Goal: Task Accomplishment & Management: Manage account settings

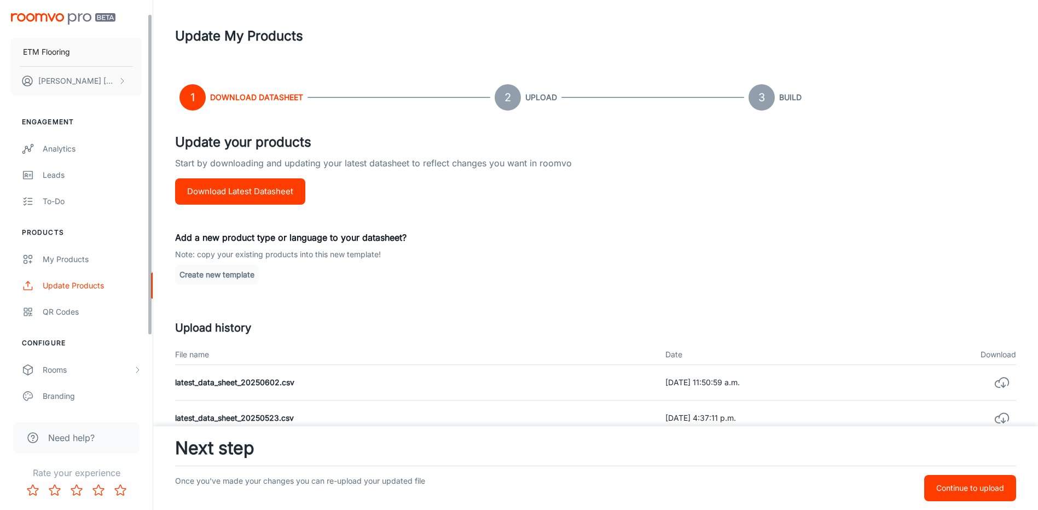
scroll to position [111, 0]
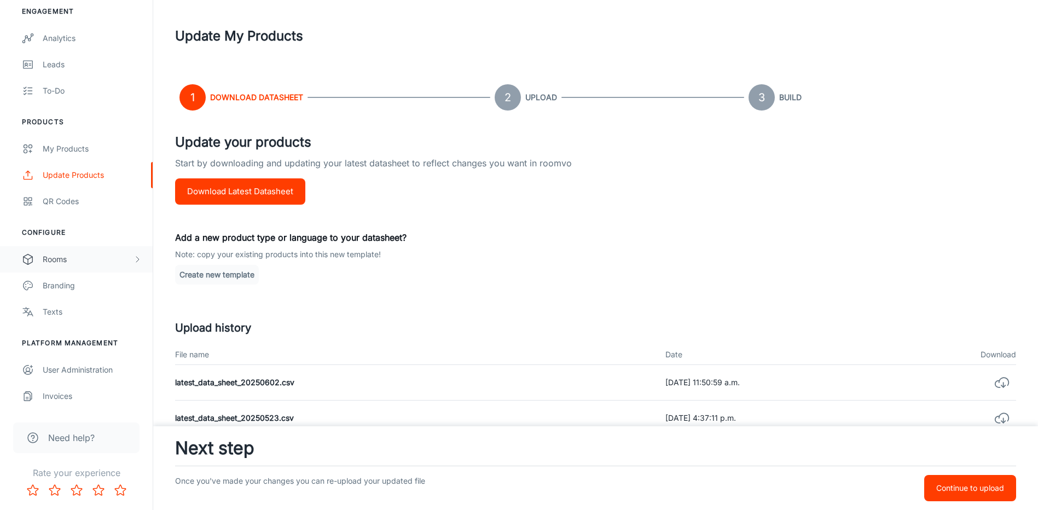
click at [50, 267] on div "Rooms" at bounding box center [76, 259] width 153 height 26
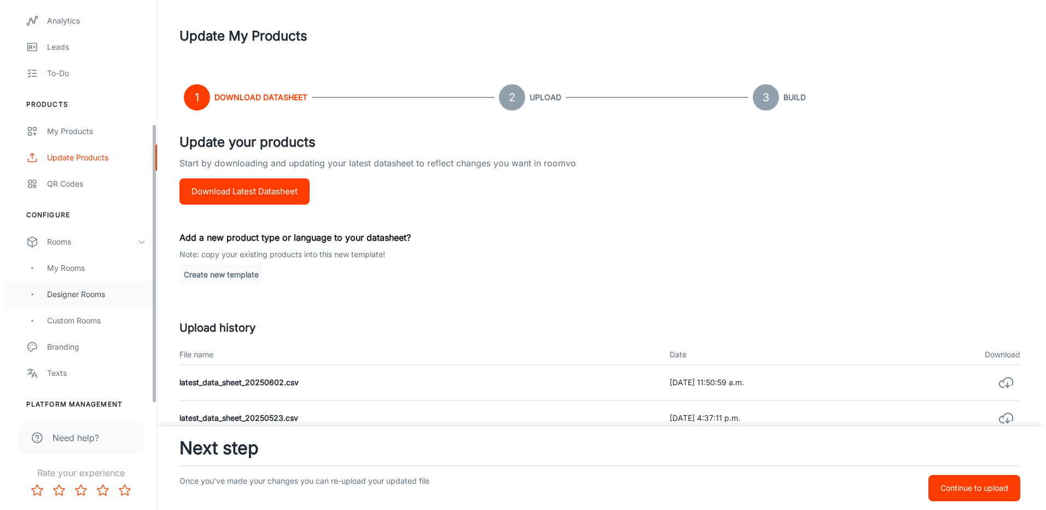
scroll to position [0, 0]
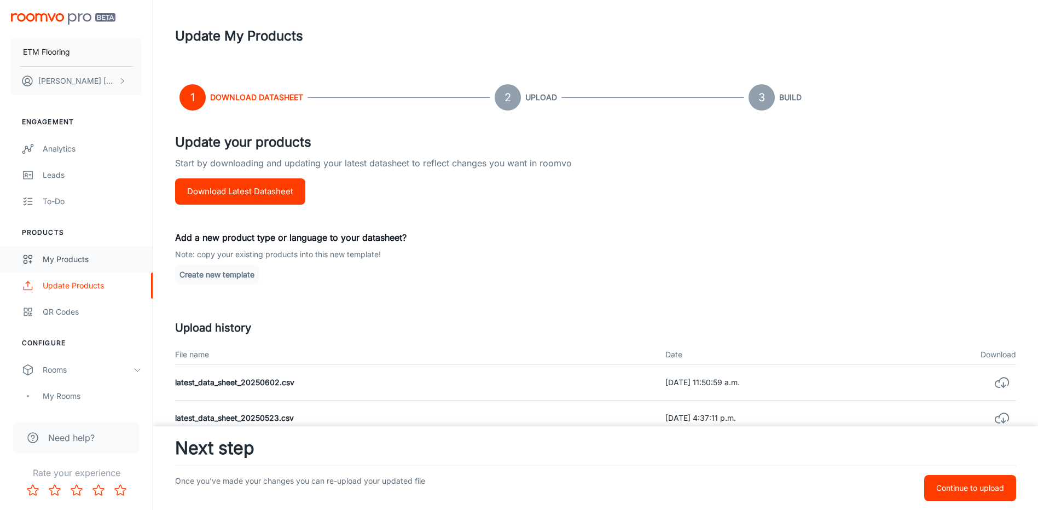
click at [61, 271] on link "My Products" at bounding box center [76, 259] width 153 height 26
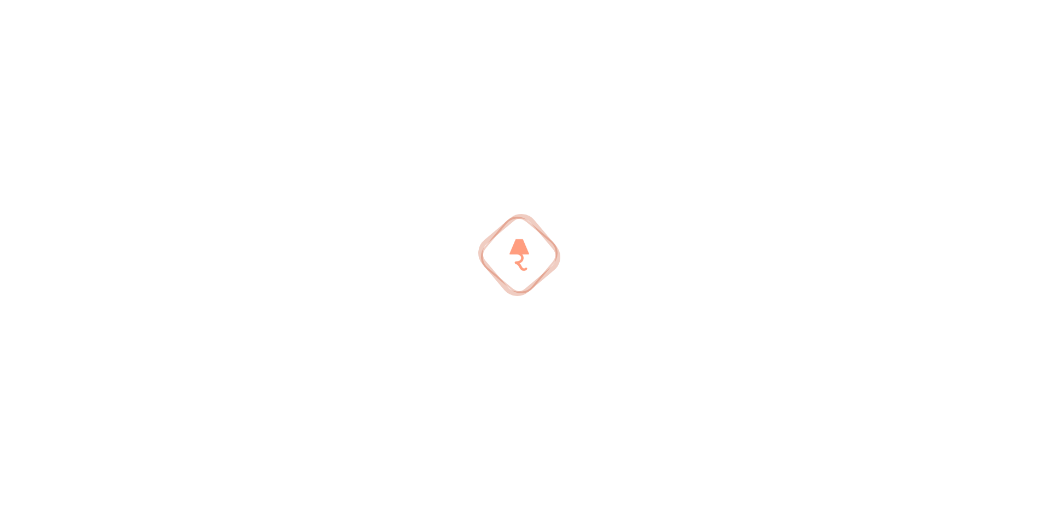
click at [62, 264] on div at bounding box center [519, 255] width 1038 height 510
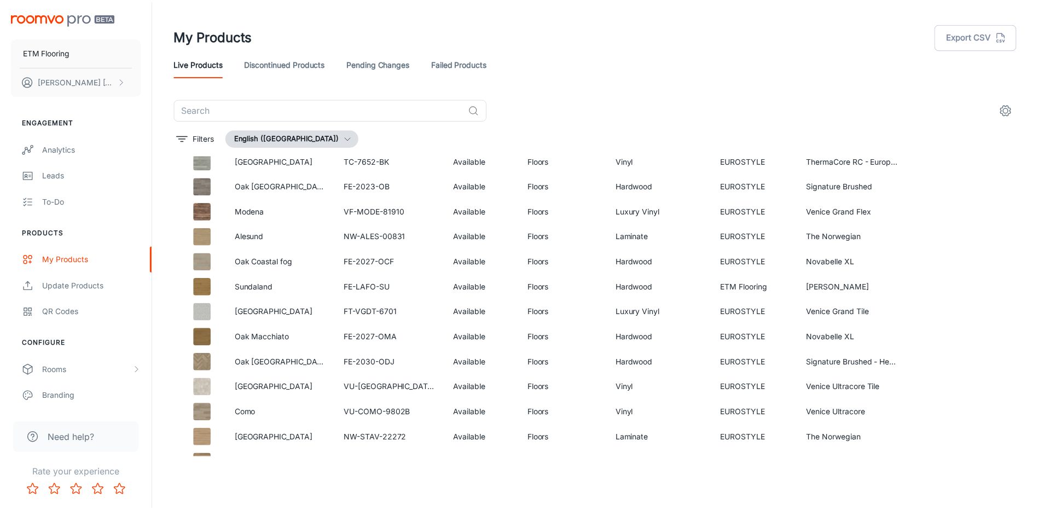
scroll to position [425, 0]
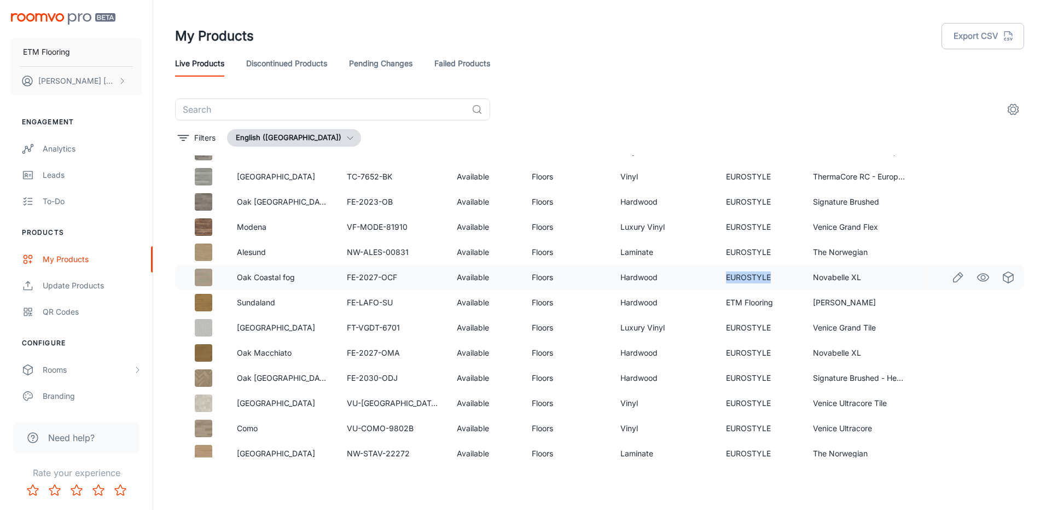
drag, startPoint x: 779, startPoint y: 278, endPoint x: 716, endPoint y: 278, distance: 62.4
click at [717, 278] on td "EUROSTYLE" at bounding box center [760, 277] width 86 height 25
copy td "EUROSTYLE"
click at [951, 309] on icon "Edit" at bounding box center [957, 302] width 13 height 13
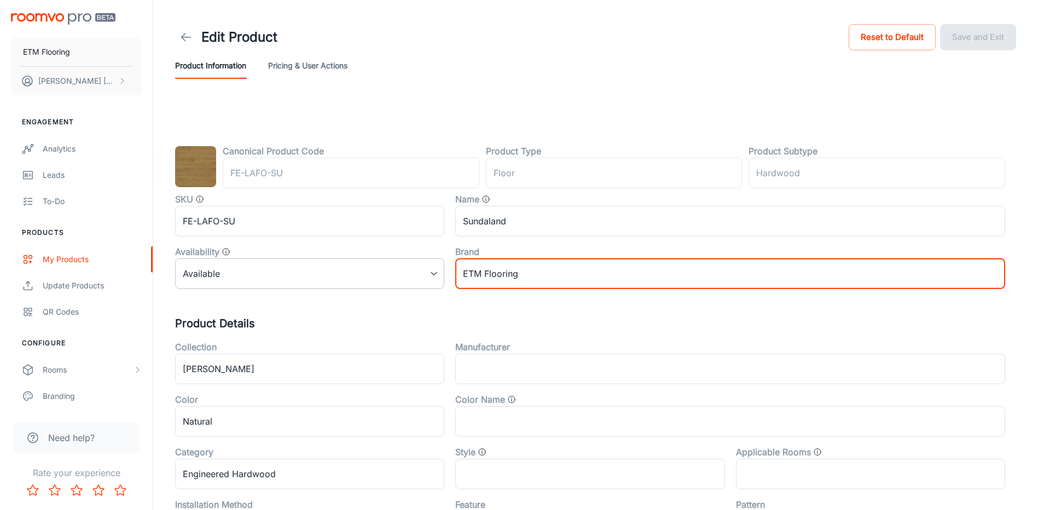
drag, startPoint x: 536, startPoint y: 269, endPoint x: 406, endPoint y: 262, distance: 129.3
click at [406, 262] on div "SKU FE-LAFO-SU ​ Name [PERSON_NAME] ​ Availability Available 0 ​ Brand ETM Floo…" at bounding box center [584, 236] width 841 height 105
paste input "UROSTYLE"
type input "EUROSTYLE"
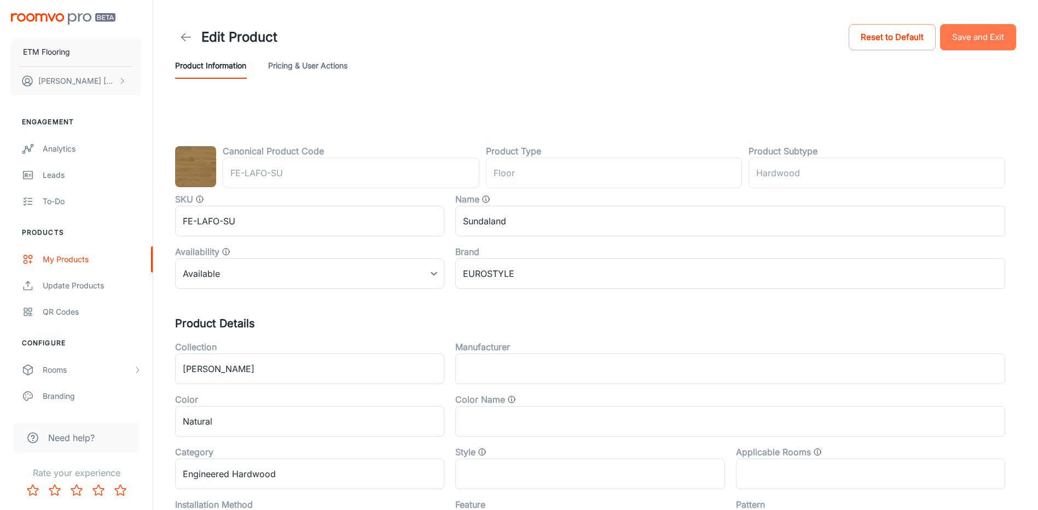
click at [988, 40] on button "Save and Exit" at bounding box center [978, 37] width 76 height 26
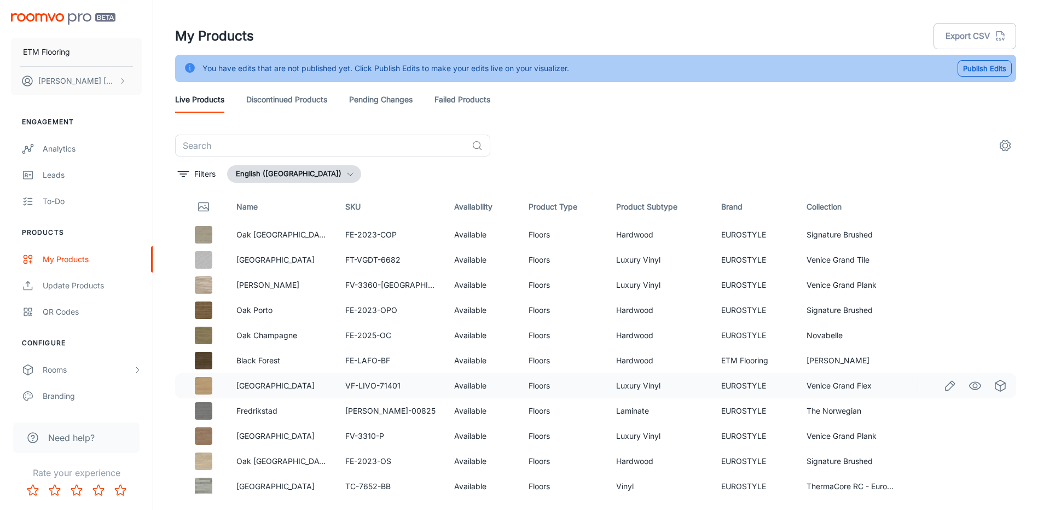
scroll to position [109, 0]
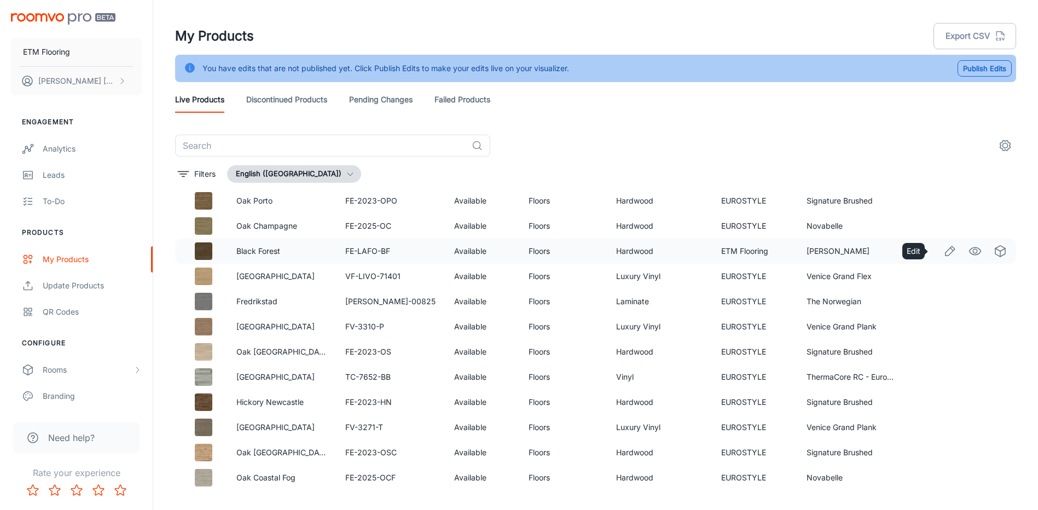
click at [943, 251] on icon "Edit" at bounding box center [949, 251] width 13 height 13
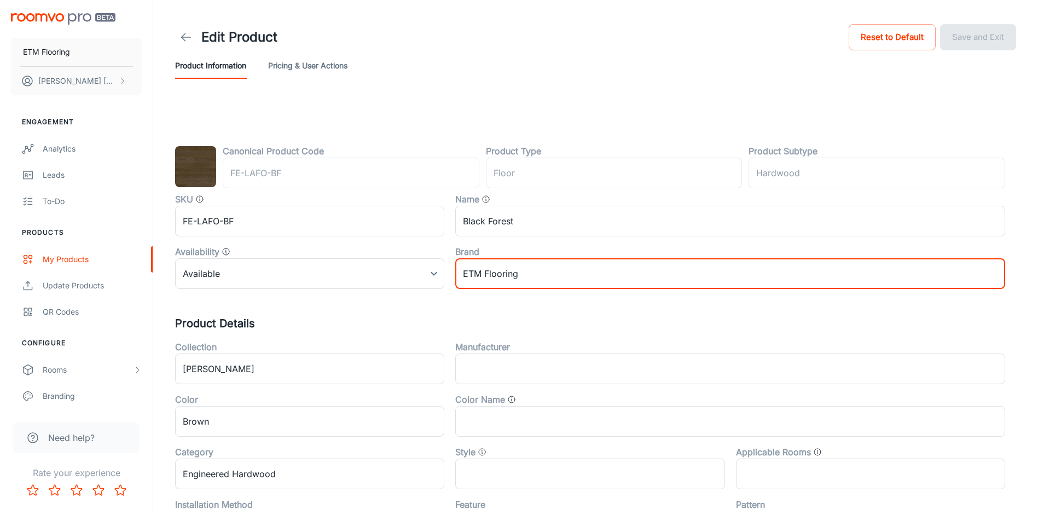
drag, startPoint x: 536, startPoint y: 267, endPoint x: 446, endPoint y: 251, distance: 90.7
click at [409, 258] on div "SKU FE-LAFO-BF ​ Name Black Forest ​ Availability Available 0 ​ Brand ETM Floor…" at bounding box center [584, 236] width 841 height 105
paste input "UROSTYLE"
type input "EUROSTYLE"
click at [972, 44] on button "Save and Exit" at bounding box center [978, 37] width 76 height 26
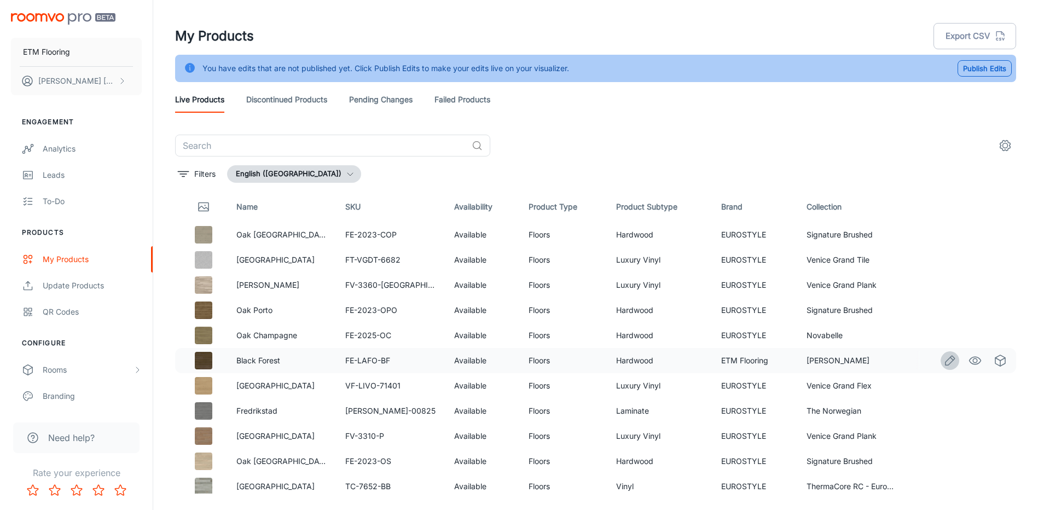
click at [943, 362] on icon "Edit" at bounding box center [949, 360] width 13 height 13
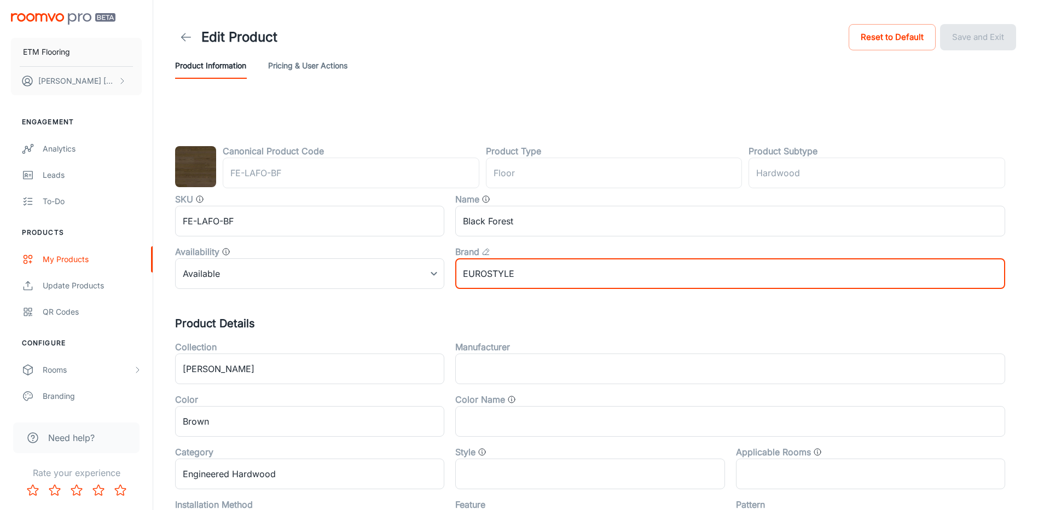
click at [607, 270] on input "EUROSTYLE" at bounding box center [730, 273] width 550 height 31
click at [559, 81] on header "Edit Product Reset to Default Save and Exit Product Information Pricing & User …" at bounding box center [595, 50] width 867 height 101
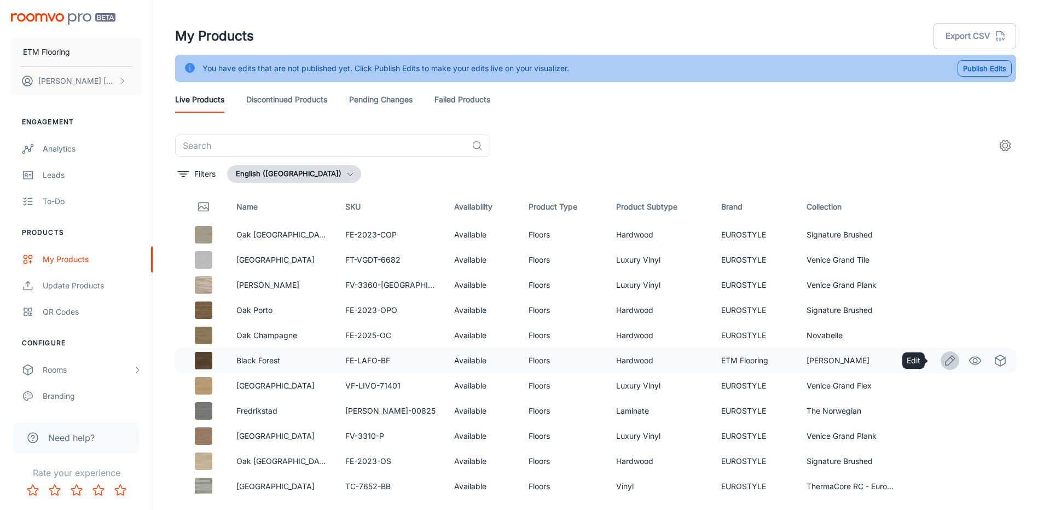
click at [943, 360] on icon "Edit" at bounding box center [949, 360] width 13 height 13
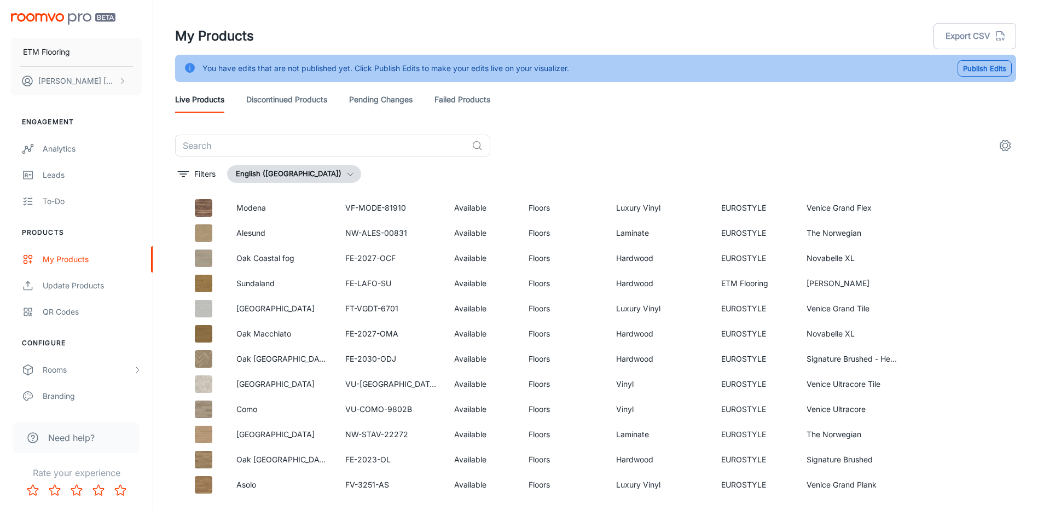
scroll to position [492, 0]
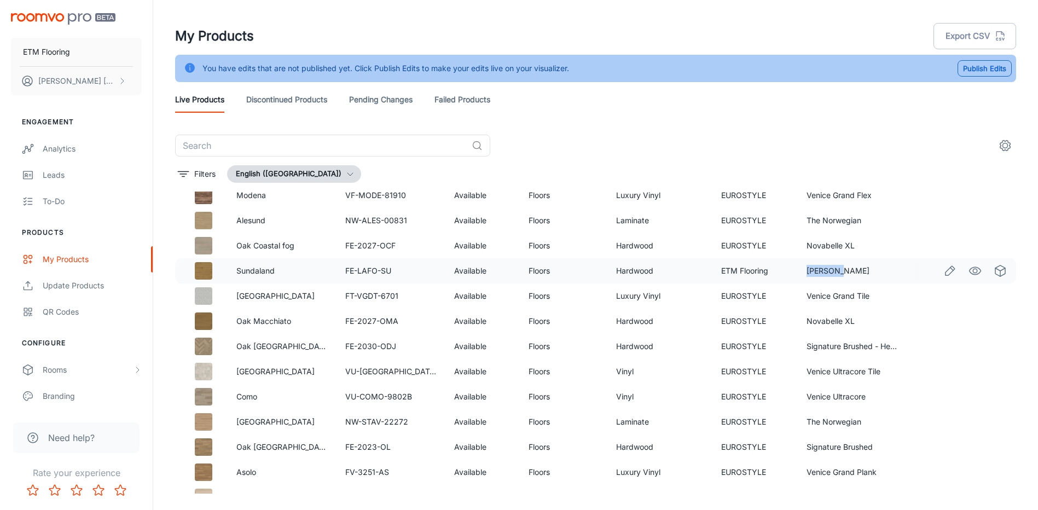
drag, startPoint x: 844, startPoint y: 268, endPoint x: 800, endPoint y: 271, distance: 43.9
click at [800, 271] on td "[PERSON_NAME]" at bounding box center [852, 270] width 109 height 25
copy td "[PERSON_NAME]"
click at [278, 147] on input "text" at bounding box center [321, 146] width 292 height 22
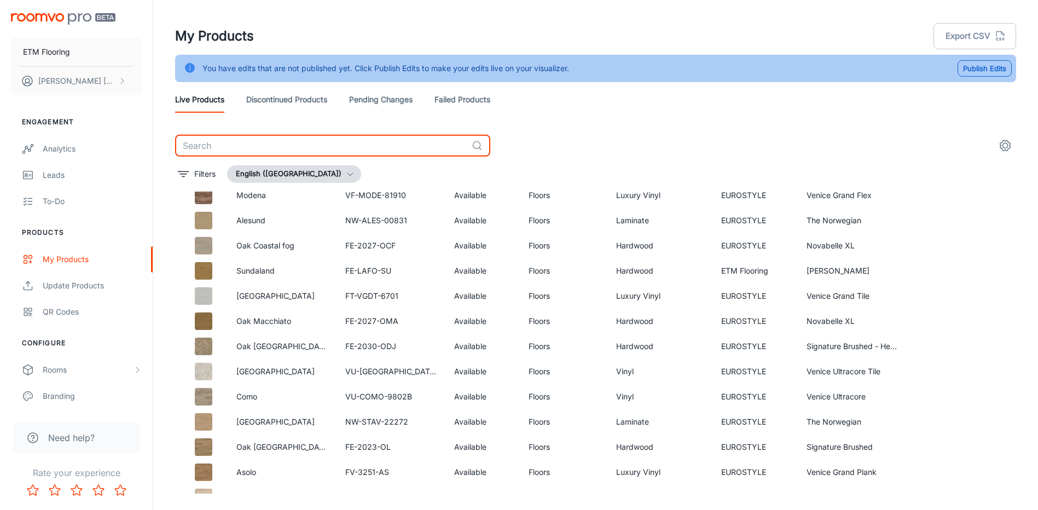
paste input "[PERSON_NAME]"
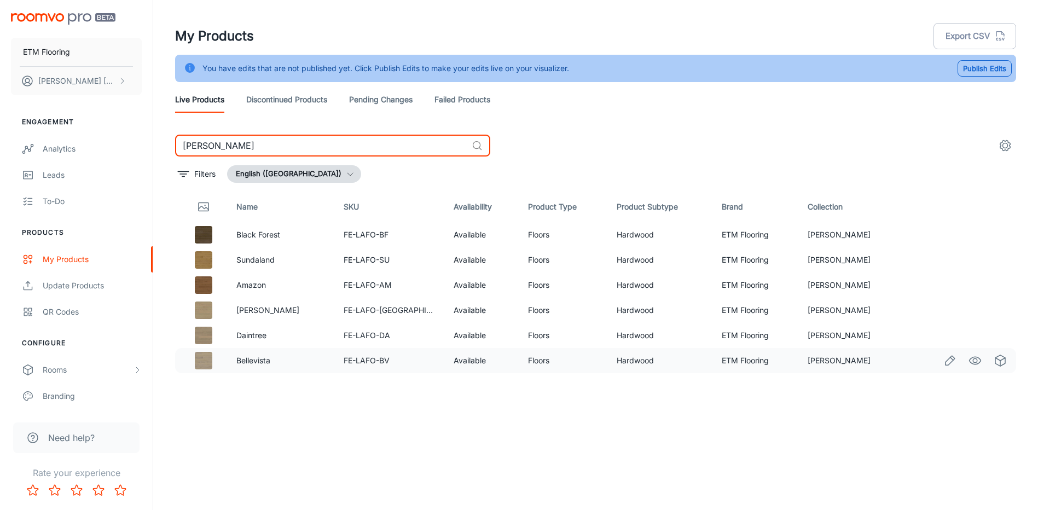
type input "[PERSON_NAME]"
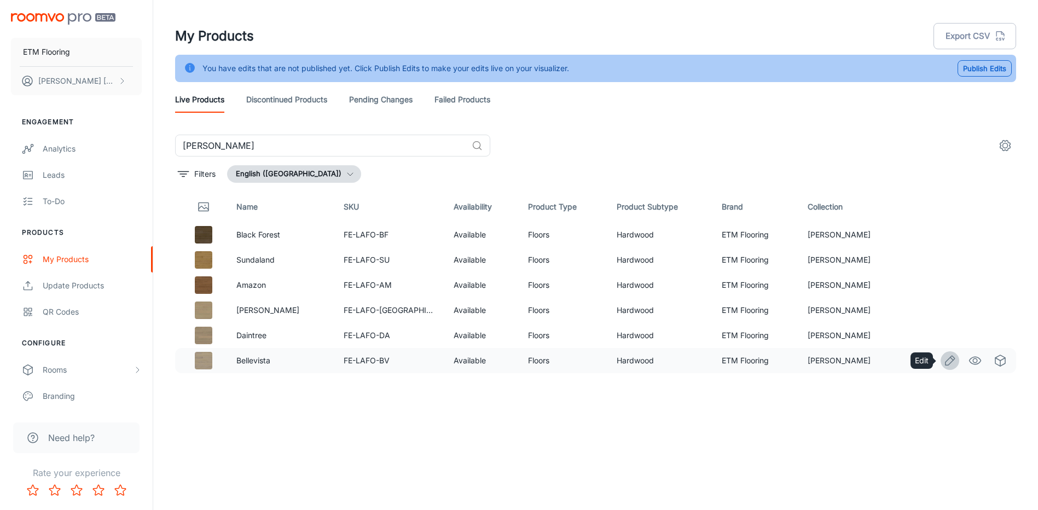
click at [951, 360] on icon "Edit" at bounding box center [949, 360] width 13 height 13
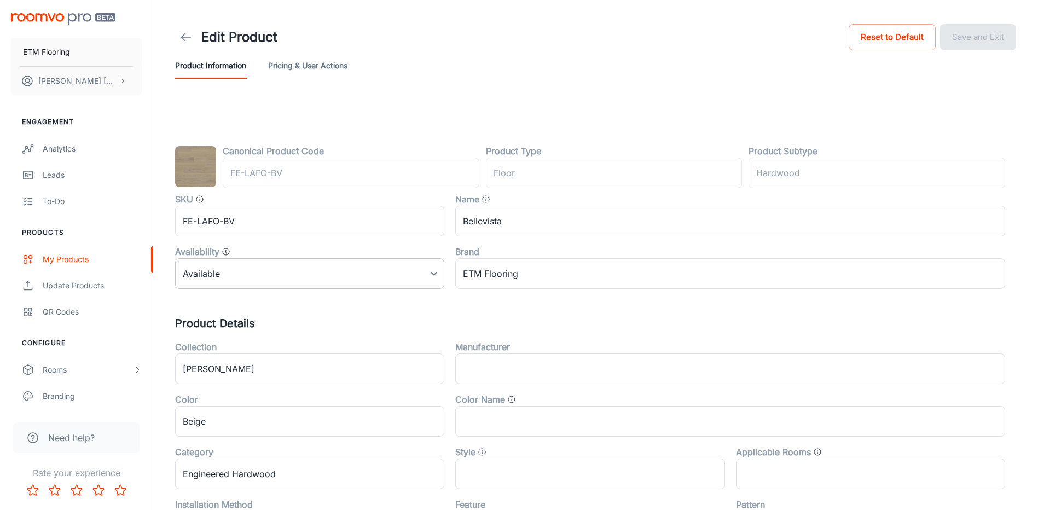
drag, startPoint x: 528, startPoint y: 270, endPoint x: 405, endPoint y: 274, distance: 123.2
click at [404, 274] on div "SKU FE-LAFO-BV ​ Name Bellevista ​ Availability Available 0 ​ Brand ETM Floorin…" at bounding box center [584, 236] width 841 height 105
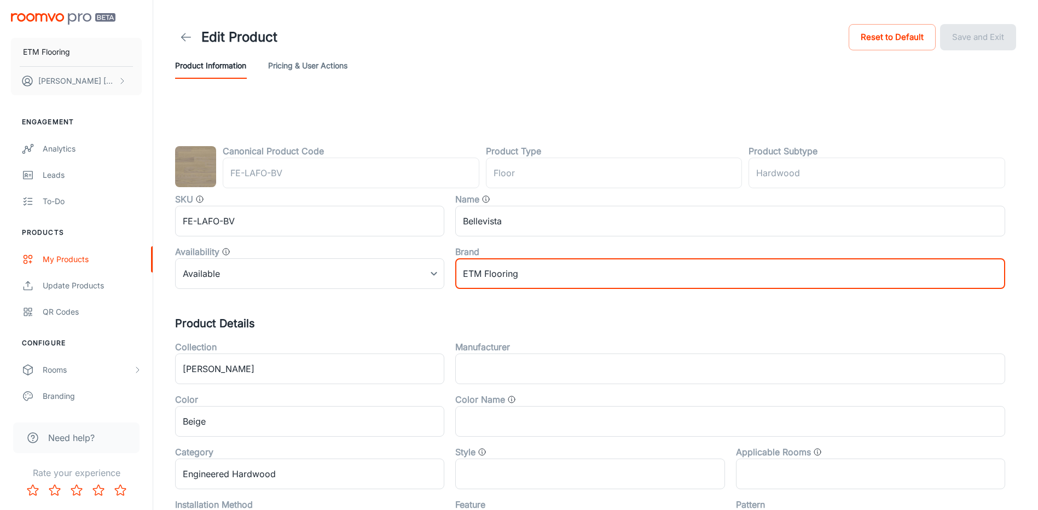
paste input "[PERSON_NAME]"
type input "[PERSON_NAME]"
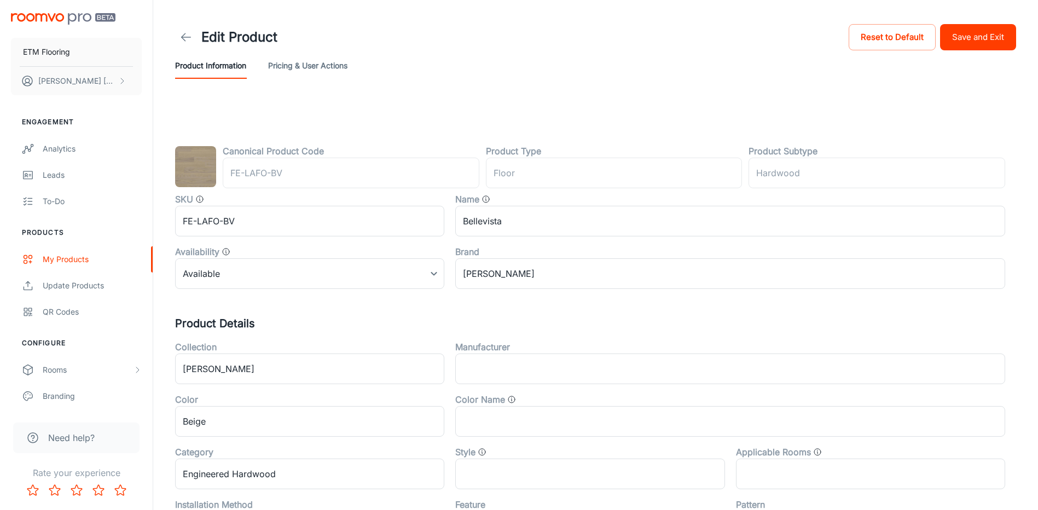
click at [984, 22] on div "Edit Product Reset to Default Save and Exit" at bounding box center [595, 37] width 841 height 31
click at [984, 36] on button "Save and Exit" at bounding box center [978, 37] width 76 height 26
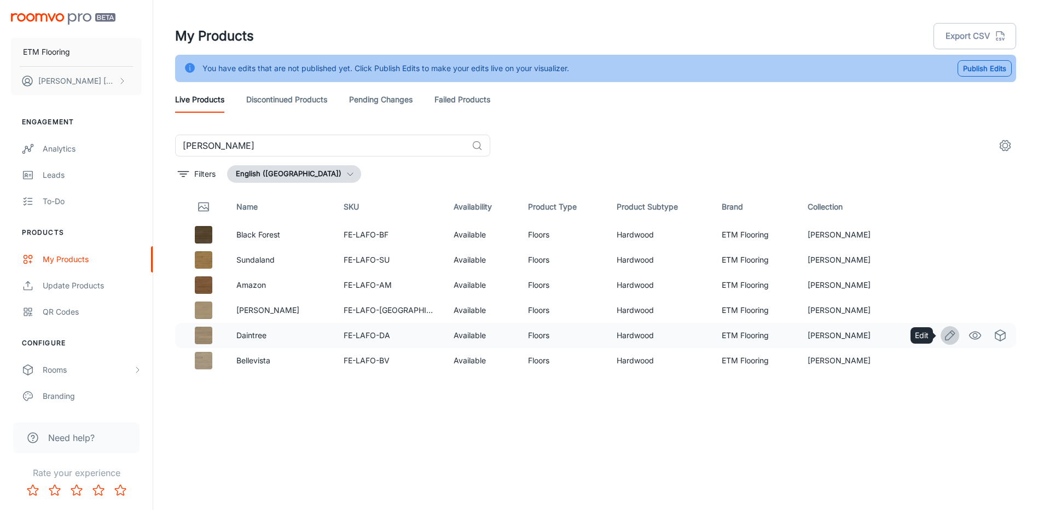
click at [948, 335] on icon "Edit" at bounding box center [949, 335] width 13 height 13
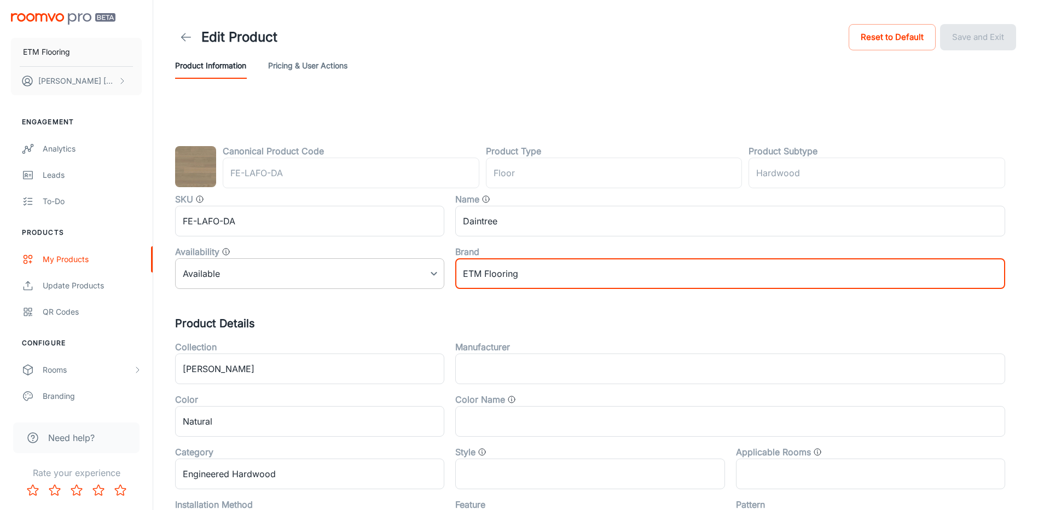
drag, startPoint x: 661, startPoint y: 272, endPoint x: 415, endPoint y: 269, distance: 245.7
click at [415, 269] on div "SKU FE-LAFO-DA ​ Name Daintree ​ Availability Available 0 ​ Brand ETM Flooring ​" at bounding box center [584, 236] width 841 height 105
paste input "[PERSON_NAME]"
type input "[PERSON_NAME]"
click at [978, 44] on button "Save and Exit" at bounding box center [978, 37] width 76 height 26
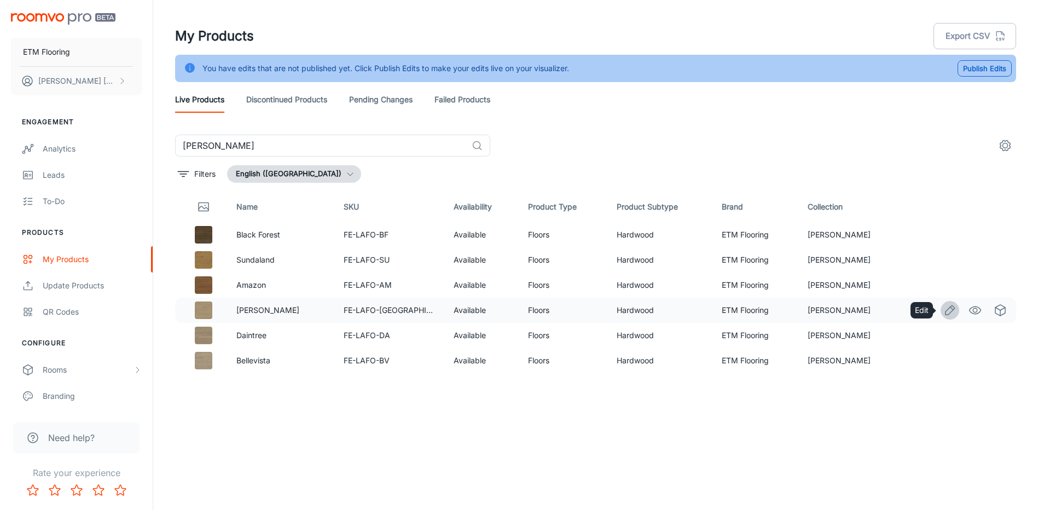
click at [957, 307] on link "Edit" at bounding box center [949, 310] width 19 height 19
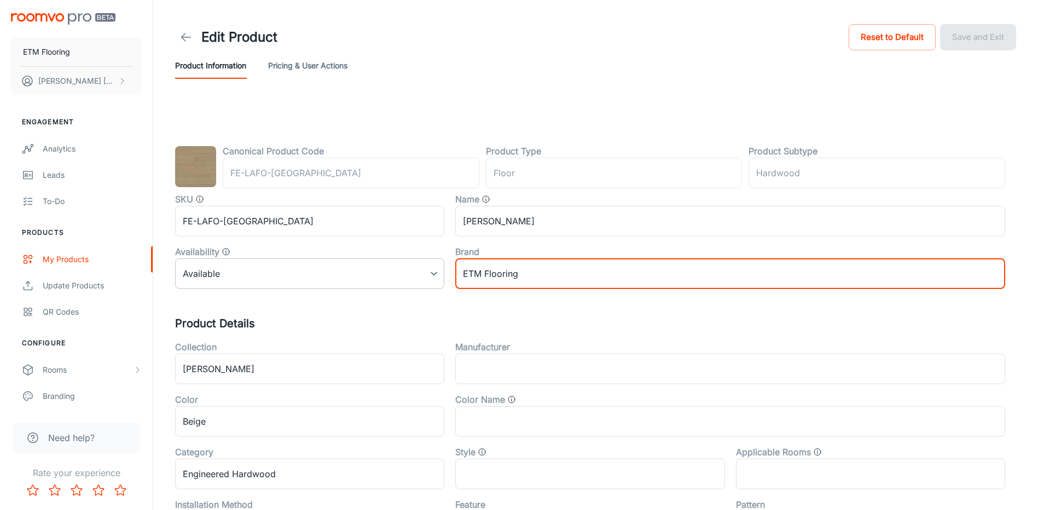
drag, startPoint x: 524, startPoint y: 271, endPoint x: 421, endPoint y: 272, distance: 102.3
click at [445, 274] on div "Brand ETM Flooring ​" at bounding box center [724, 262] width 561 height 53
paste input "[PERSON_NAME]"
type input "[PERSON_NAME]"
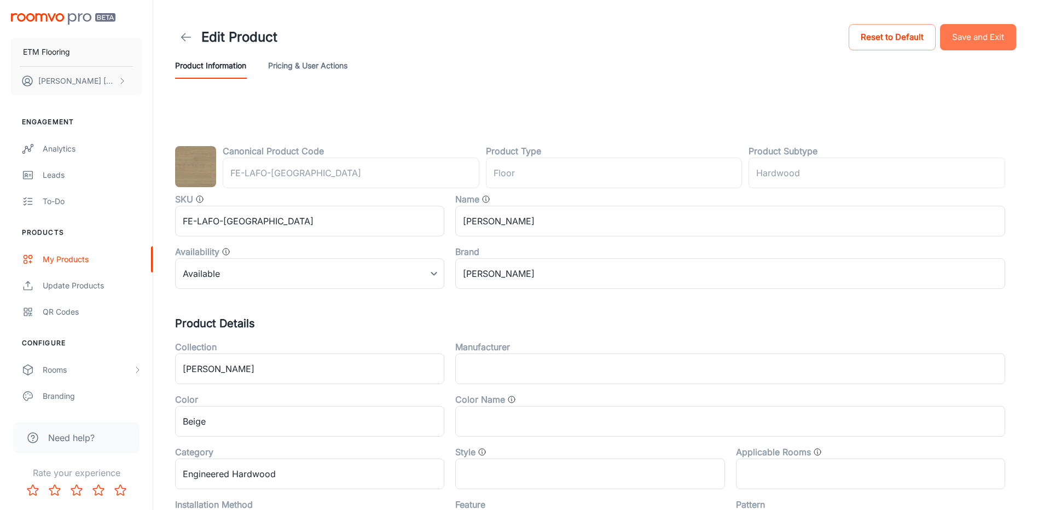
click at [979, 46] on button "Save and Exit" at bounding box center [978, 37] width 76 height 26
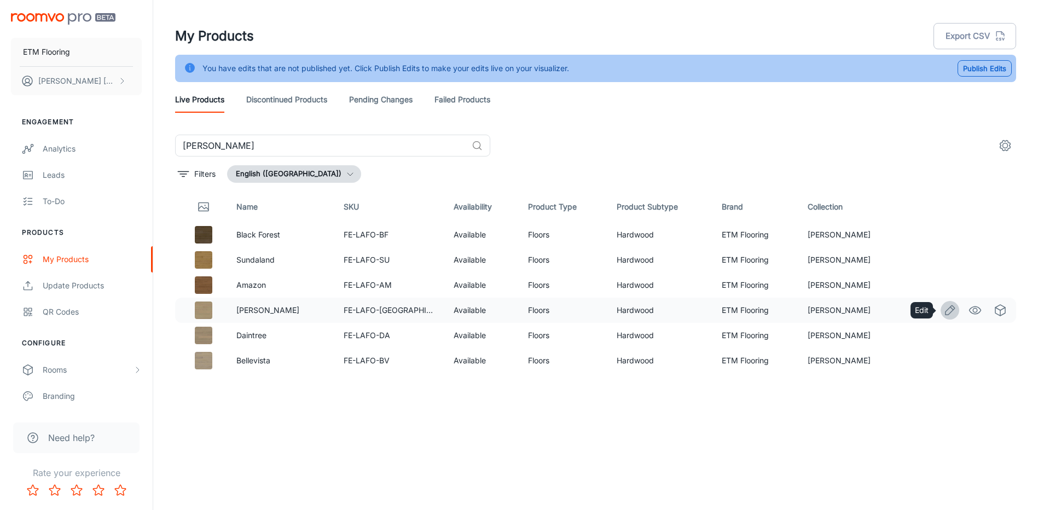
click at [950, 304] on icon "Edit" at bounding box center [949, 310] width 13 height 13
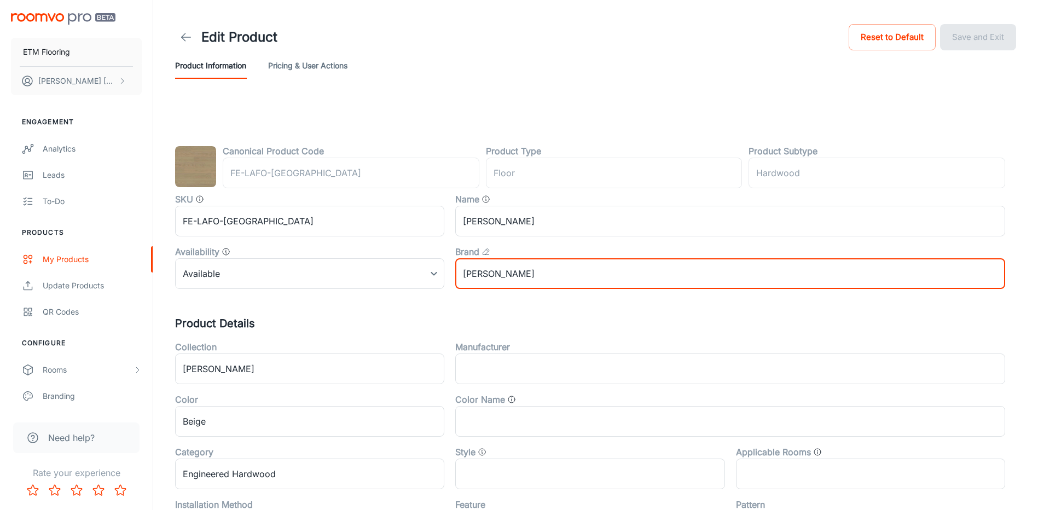
click at [562, 268] on input "[PERSON_NAME]" at bounding box center [730, 273] width 550 height 31
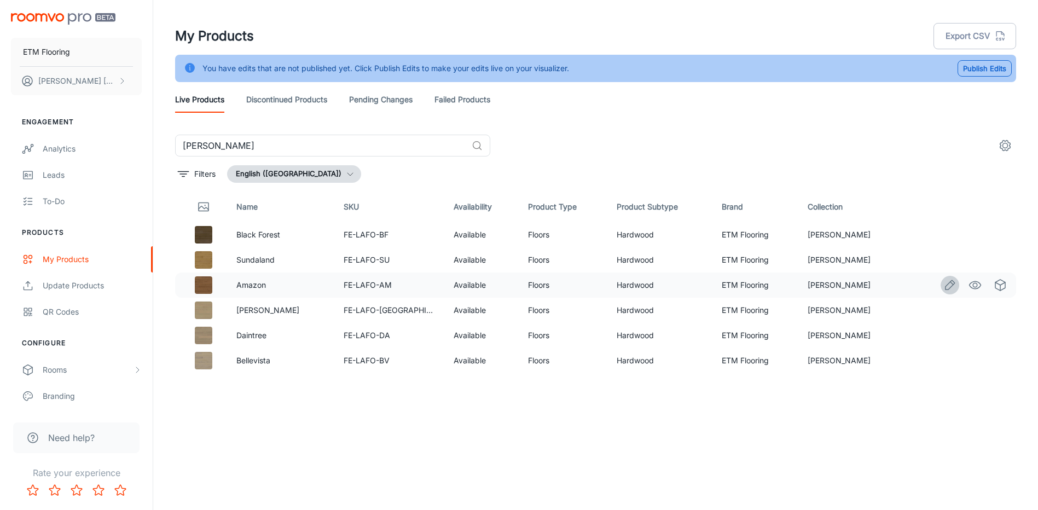
click at [950, 283] on icon "Edit" at bounding box center [949, 284] width 13 height 13
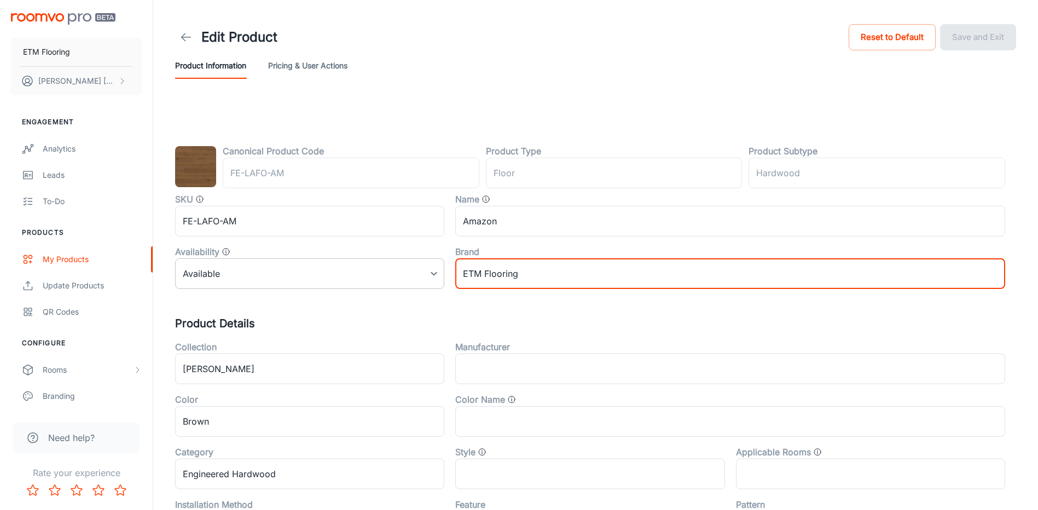
drag, startPoint x: 541, startPoint y: 269, endPoint x: 414, endPoint y: 266, distance: 126.9
click at [414, 266] on div "SKU FE-LAFO-AM ​ Name Amazon ​ Availability Available 0 ​ Brand ETM Flooring ​" at bounding box center [584, 236] width 841 height 105
paste input "[PERSON_NAME]"
type input "[PERSON_NAME]"
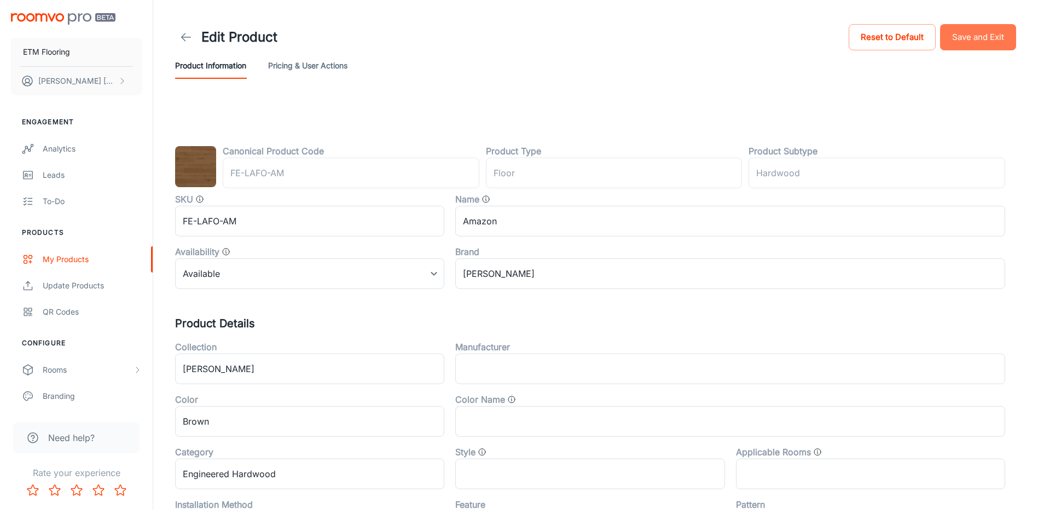
click at [978, 39] on button "Save and Exit" at bounding box center [978, 37] width 76 height 26
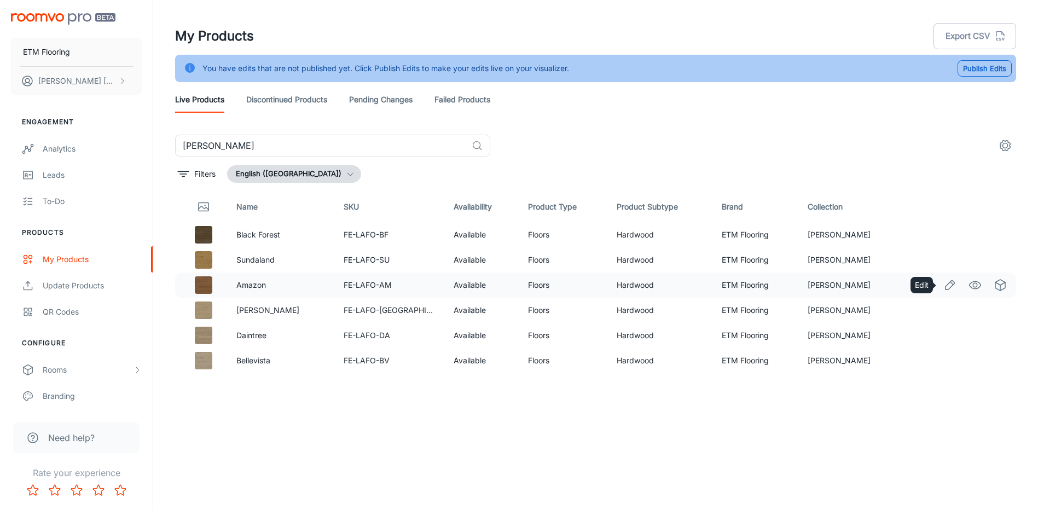
click at [948, 284] on icon "Edit" at bounding box center [949, 284] width 9 height 9
click at [951, 266] on icon "Edit" at bounding box center [949, 259] width 13 height 13
click at [952, 257] on icon "Edit" at bounding box center [949, 259] width 13 height 13
click at [843, 123] on header "My Products Export CSV You have edits that are not published yet. Click Publish…" at bounding box center [595, 67] width 867 height 135
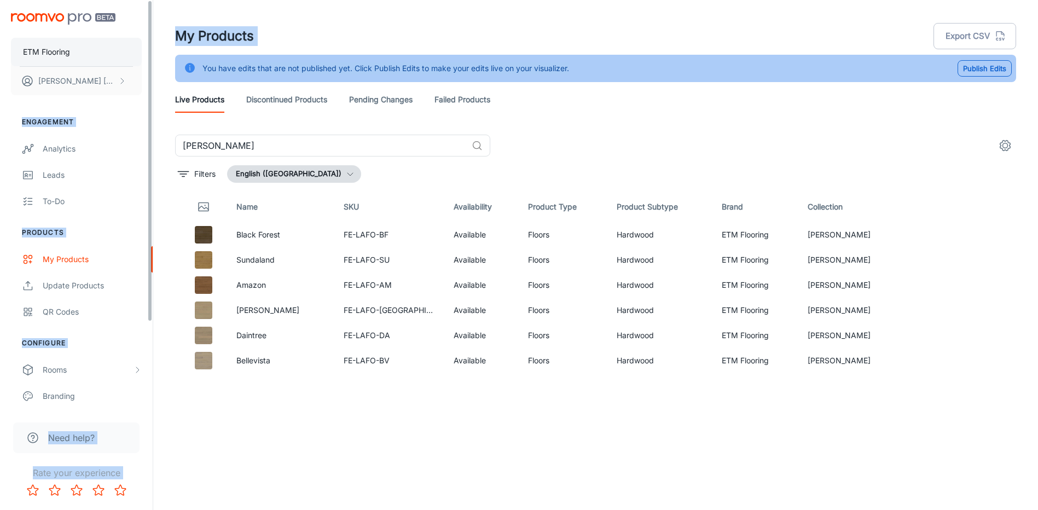
drag, startPoint x: 583, startPoint y: 63, endPoint x: 40, endPoint y: 62, distance: 542.7
click at [40, 62] on div "ETM Flooring Bobo Leung Engagement Analytics Leads To-do Products My Products U…" at bounding box center [519, 268] width 1038 height 537
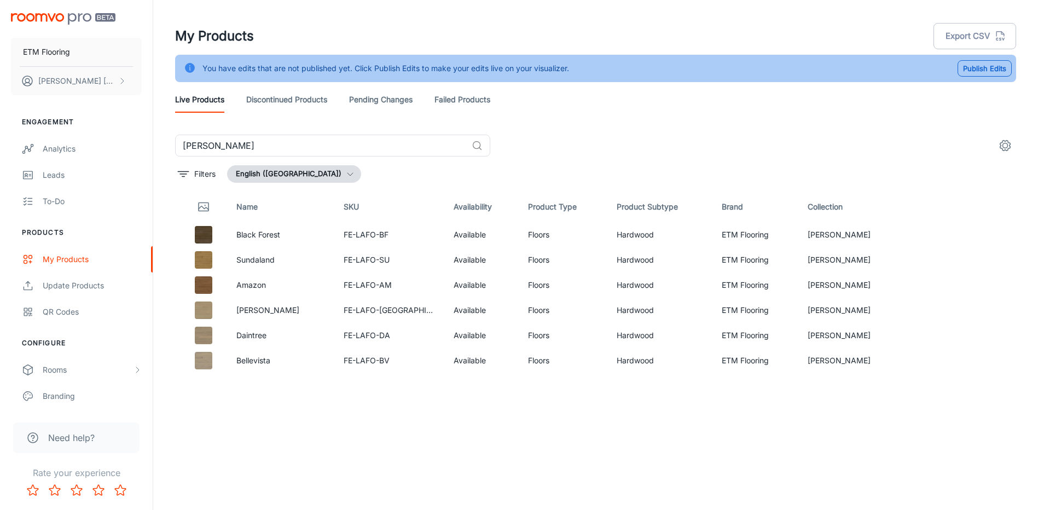
click at [554, 117] on header "My Products Export CSV You have edits that are not published yet. Click Publish…" at bounding box center [595, 67] width 867 height 135
click at [402, 103] on link "Pending Changes" at bounding box center [380, 99] width 63 height 26
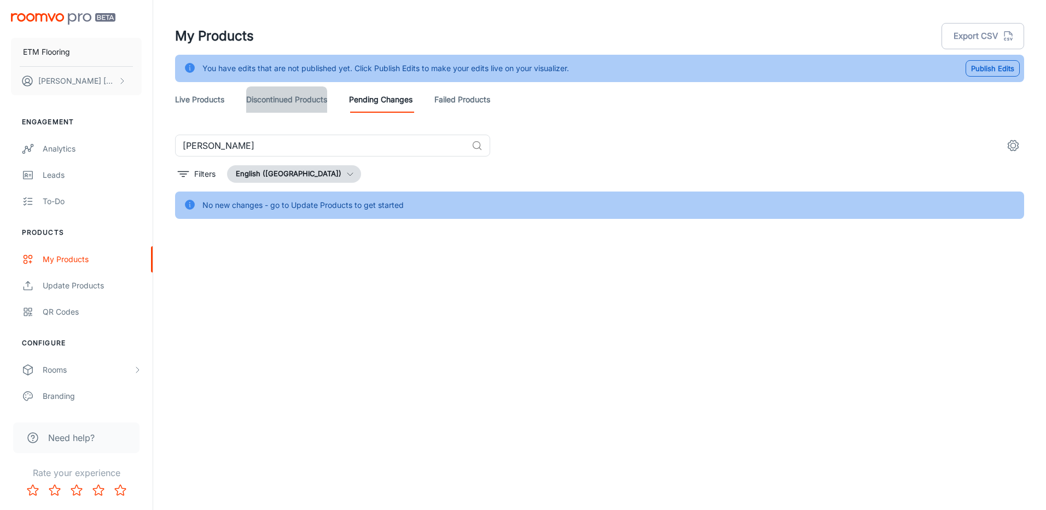
click at [294, 95] on link "Discontinued Products" at bounding box center [286, 99] width 81 height 26
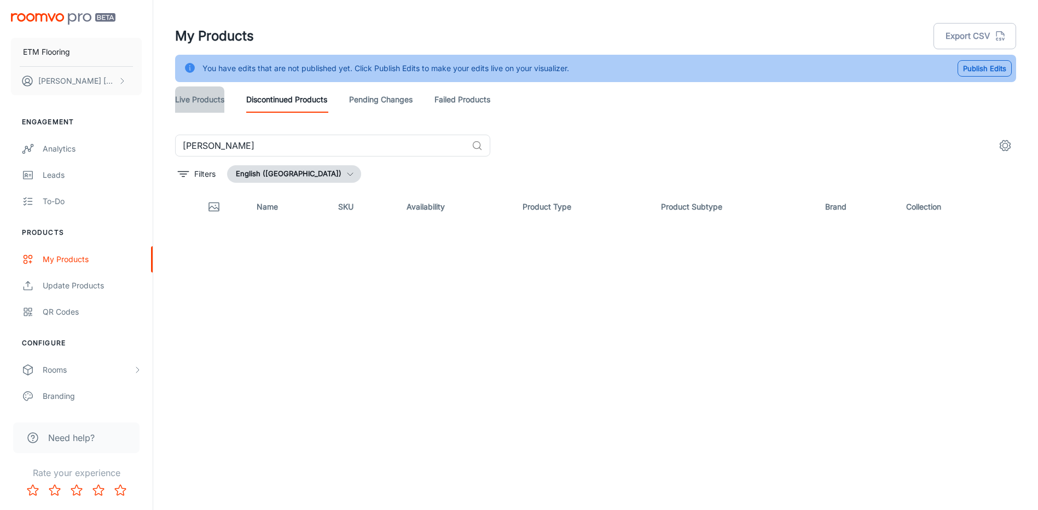
click at [205, 98] on link "Live Products" at bounding box center [199, 99] width 49 height 26
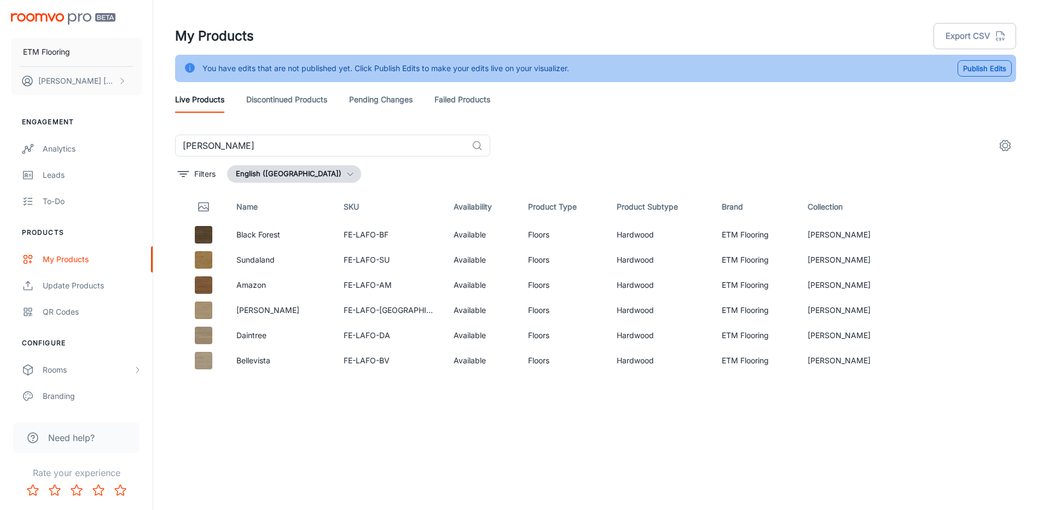
drag, startPoint x: 543, startPoint y: 104, endPoint x: 211, endPoint y: 97, distance: 332.2
click at [211, 97] on div "Live Products Discontinued Products Pending Changes Failed Products" at bounding box center [595, 99] width 841 height 26
click at [559, 101] on div "Live Products Discontinued Products Pending Changes Failed Products" at bounding box center [595, 99] width 841 height 26
click at [98, 284] on div "Update Products" at bounding box center [92, 286] width 99 height 12
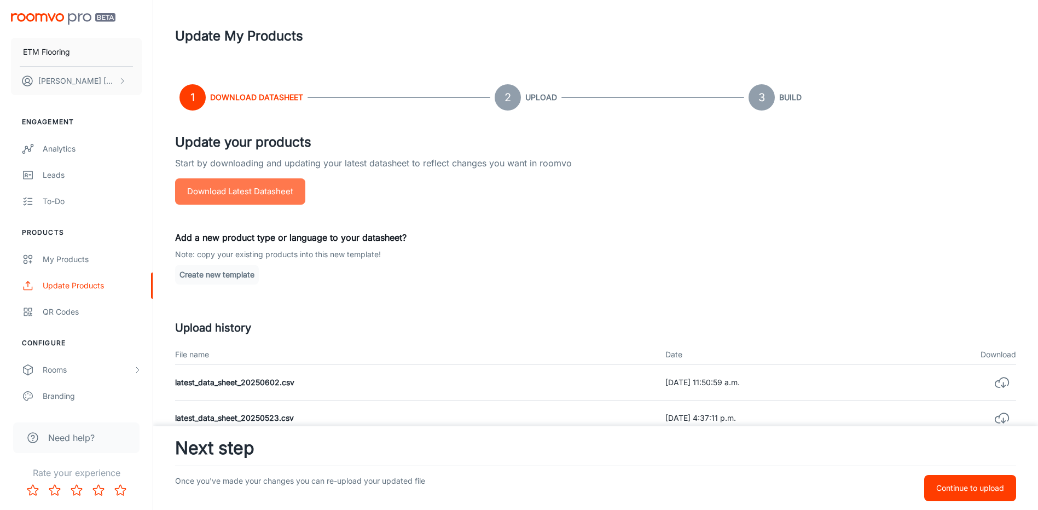
click at [266, 183] on button "Download Latest Datasheet" at bounding box center [240, 191] width 130 height 26
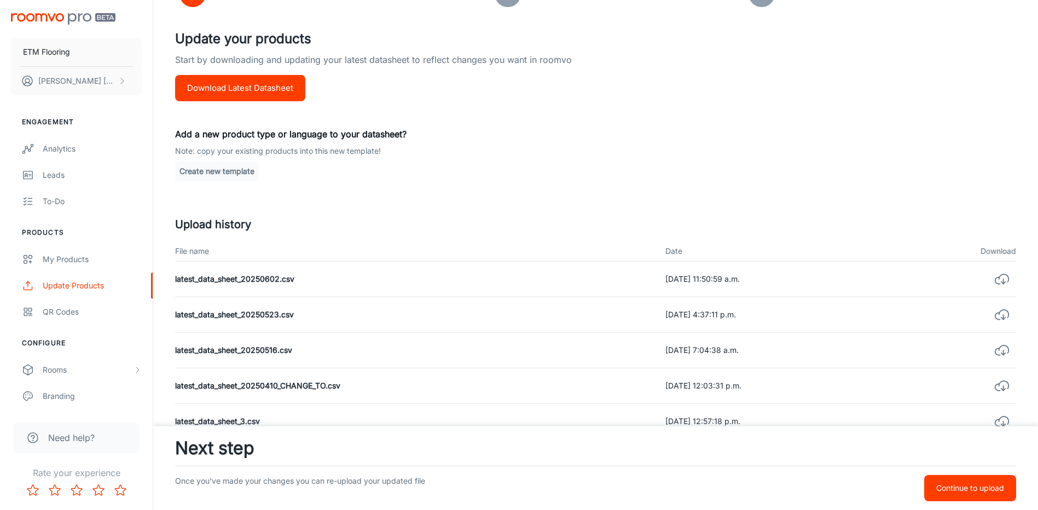
scroll to position [109, 0]
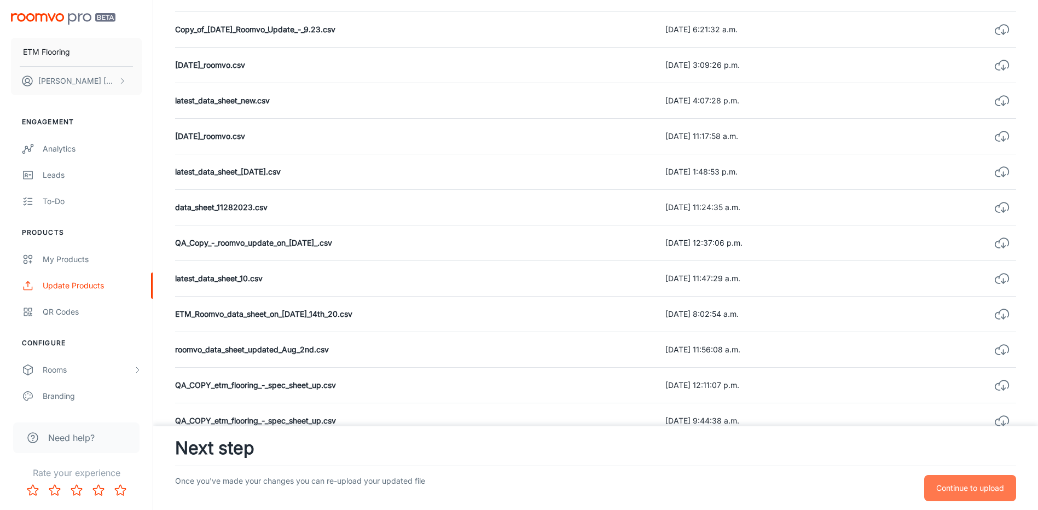
drag, startPoint x: 979, startPoint y: 481, endPoint x: 908, endPoint y: 445, distance: 80.3
click at [979, 481] on button "Continue to upload" at bounding box center [970, 488] width 92 height 26
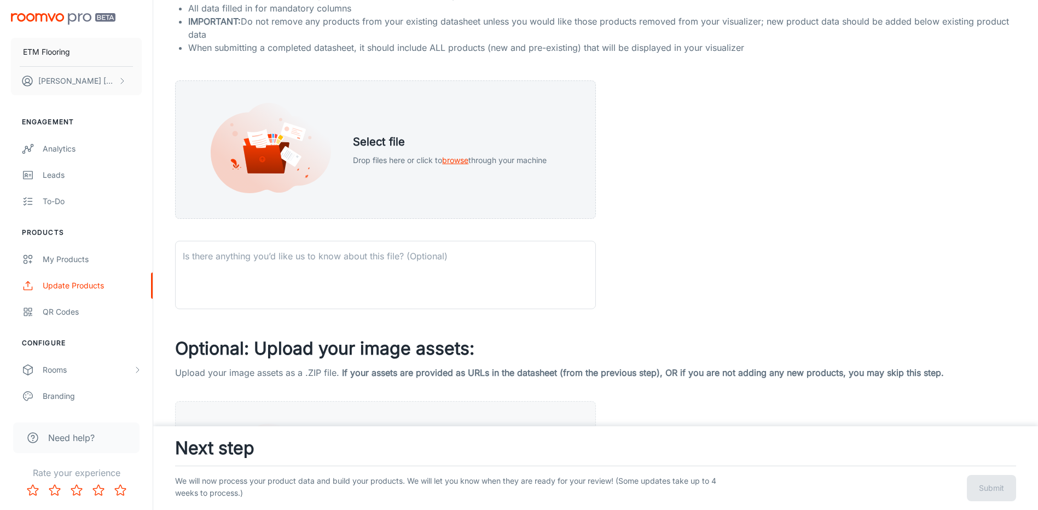
scroll to position [173, 0]
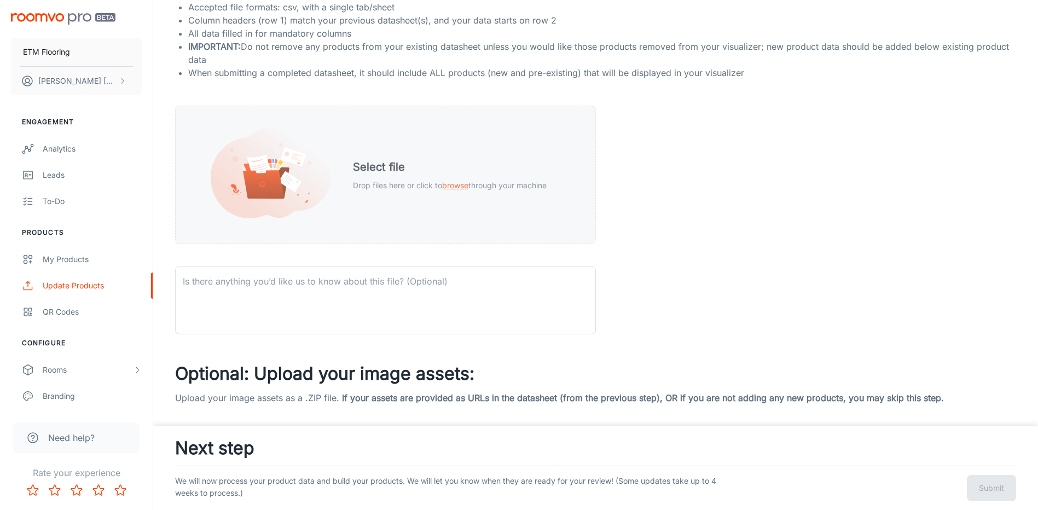
click at [467, 187] on span "browse" at bounding box center [455, 185] width 26 height 9
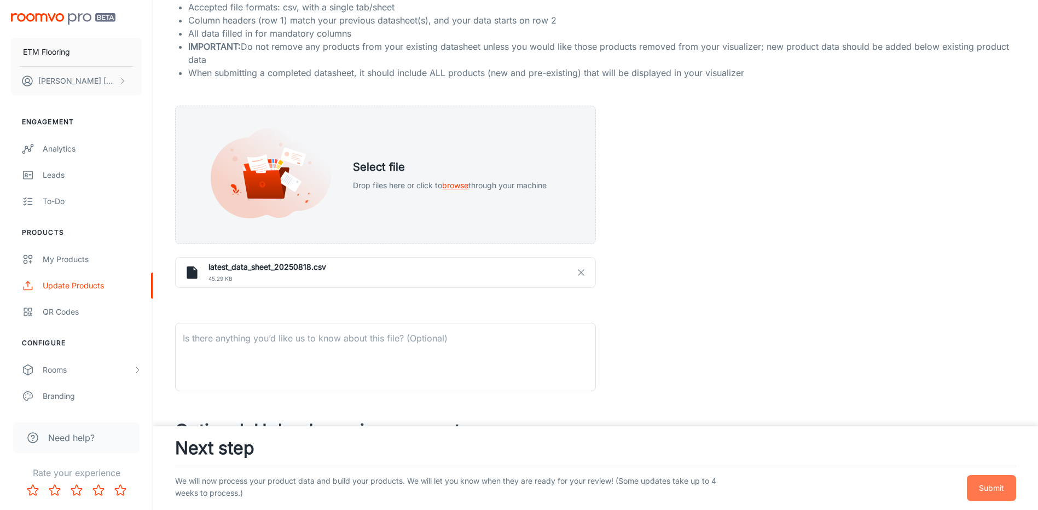
click at [993, 491] on p "Submit" at bounding box center [991, 488] width 25 height 12
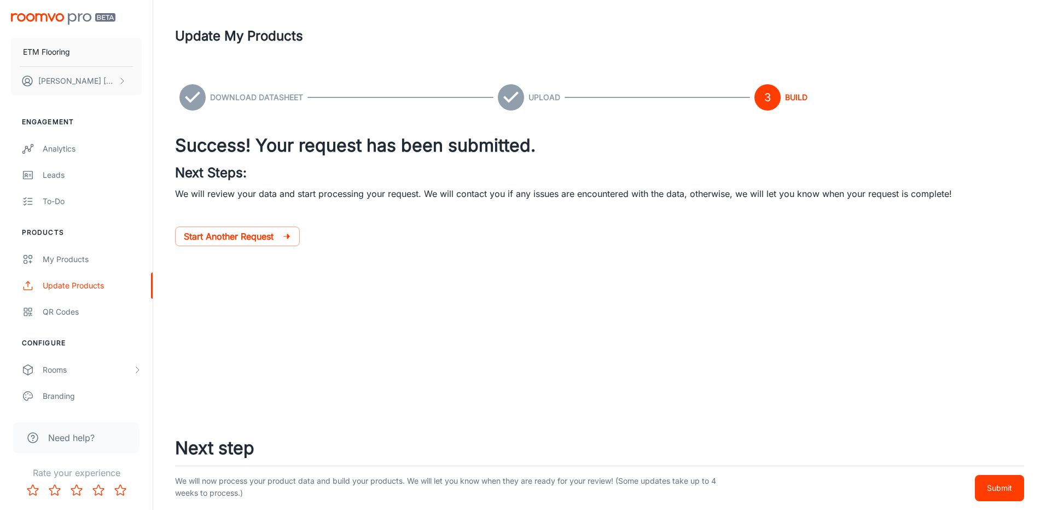
click at [553, 293] on div at bounding box center [599, 290] width 849 height 44
click at [661, 384] on div "ETM Flooring Bobo Leung Engagement Analytics Leads To-do Products My Products U…" at bounding box center [523, 255] width 1046 height 510
click at [400, 367] on div "ETM Flooring Bobo Leung Engagement Analytics Leads To-do Products My Products U…" at bounding box center [523, 255] width 1046 height 510
